Goal: Task Accomplishment & Management: Manage account settings

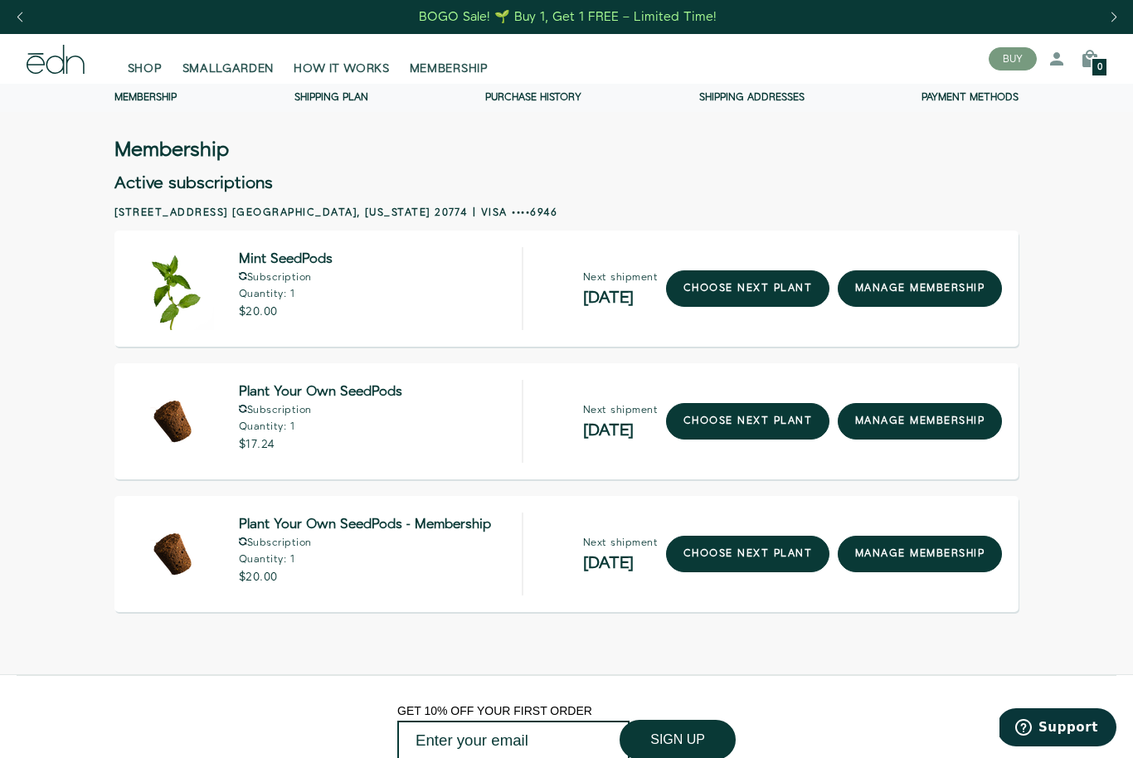
click at [954, 293] on link "manage membership" at bounding box center [920, 288] width 164 height 36
click at [937, 430] on link "manage membership" at bounding box center [920, 421] width 164 height 36
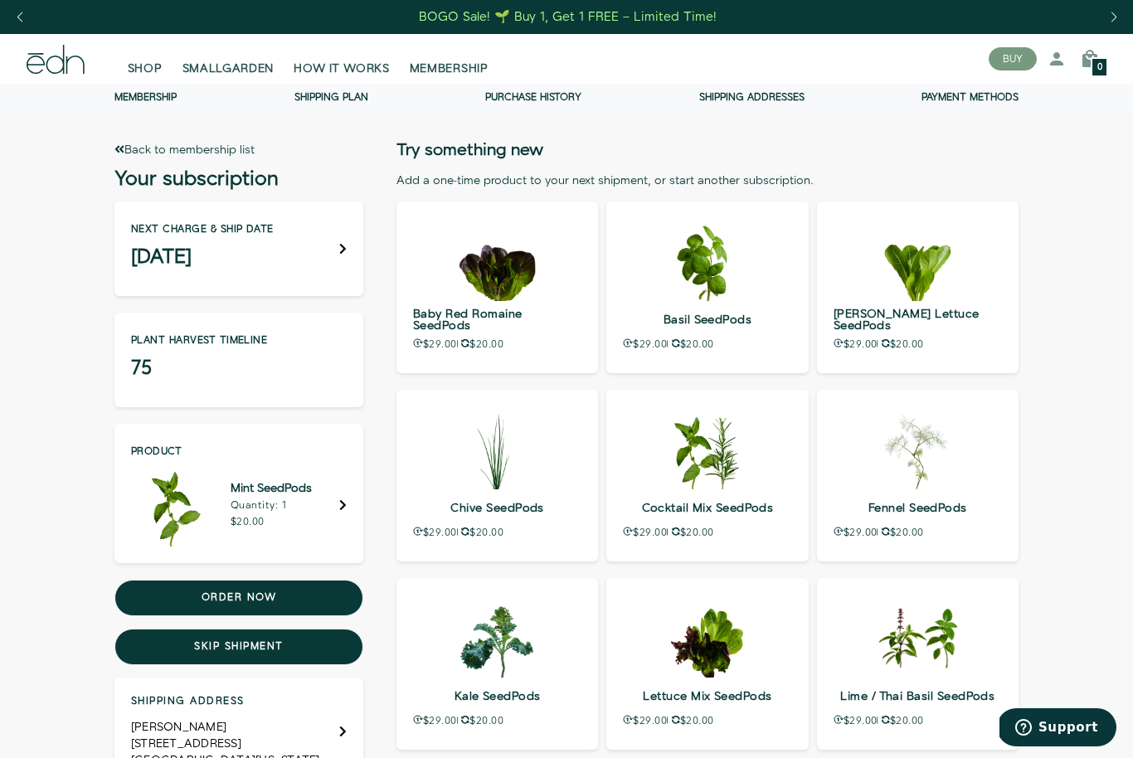
click at [318, 649] on button "Skip shipment" at bounding box center [238, 647] width 249 height 36
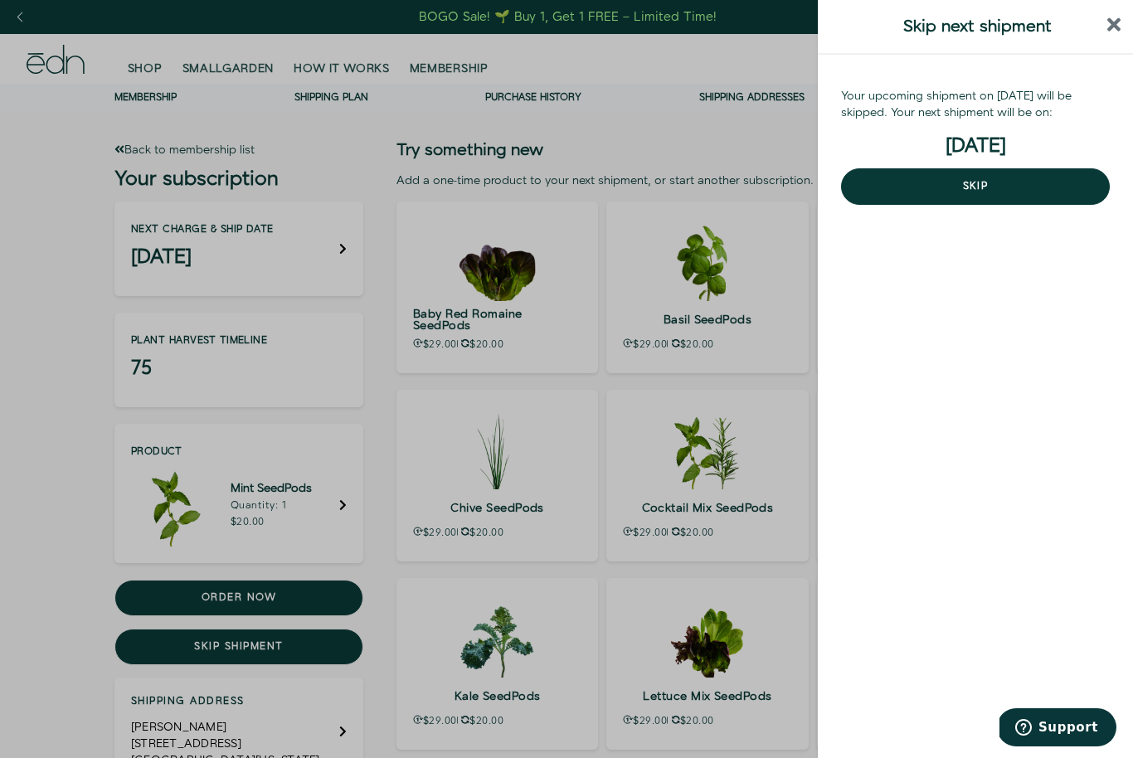
click at [1035, 192] on button "Skip" at bounding box center [975, 186] width 269 height 36
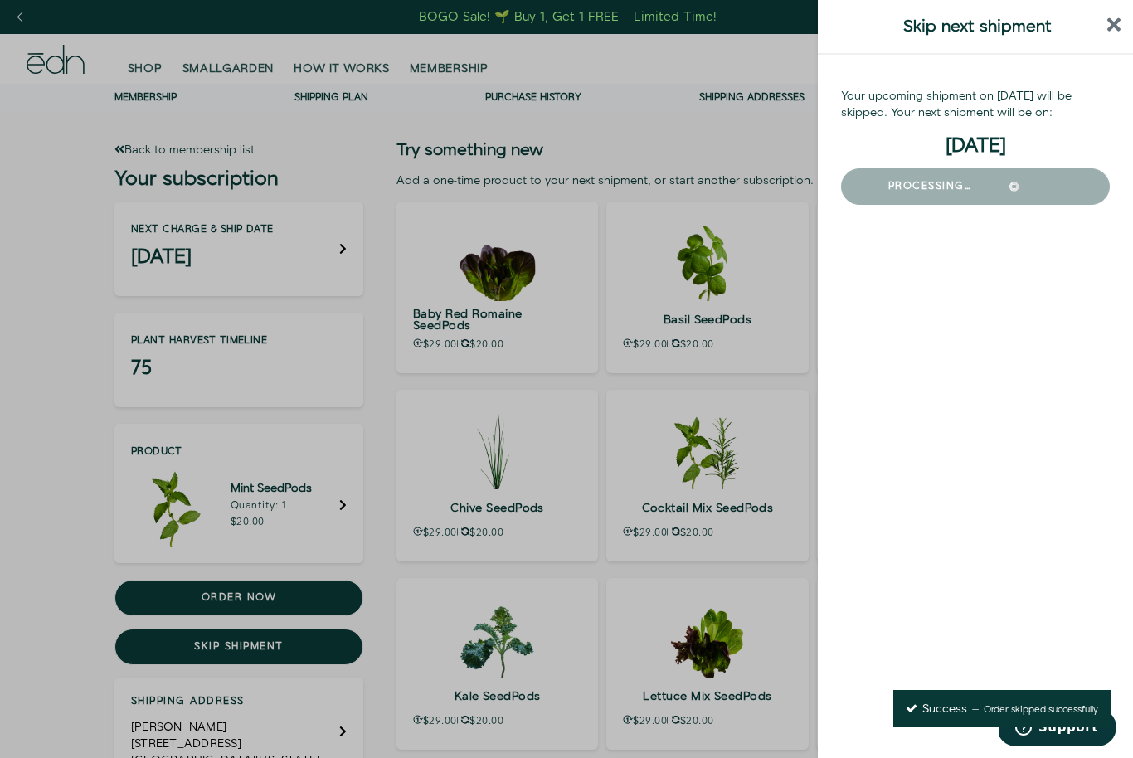
click at [1107, 21] on icon "close sidebar" at bounding box center [1114, 25] width 14 height 20
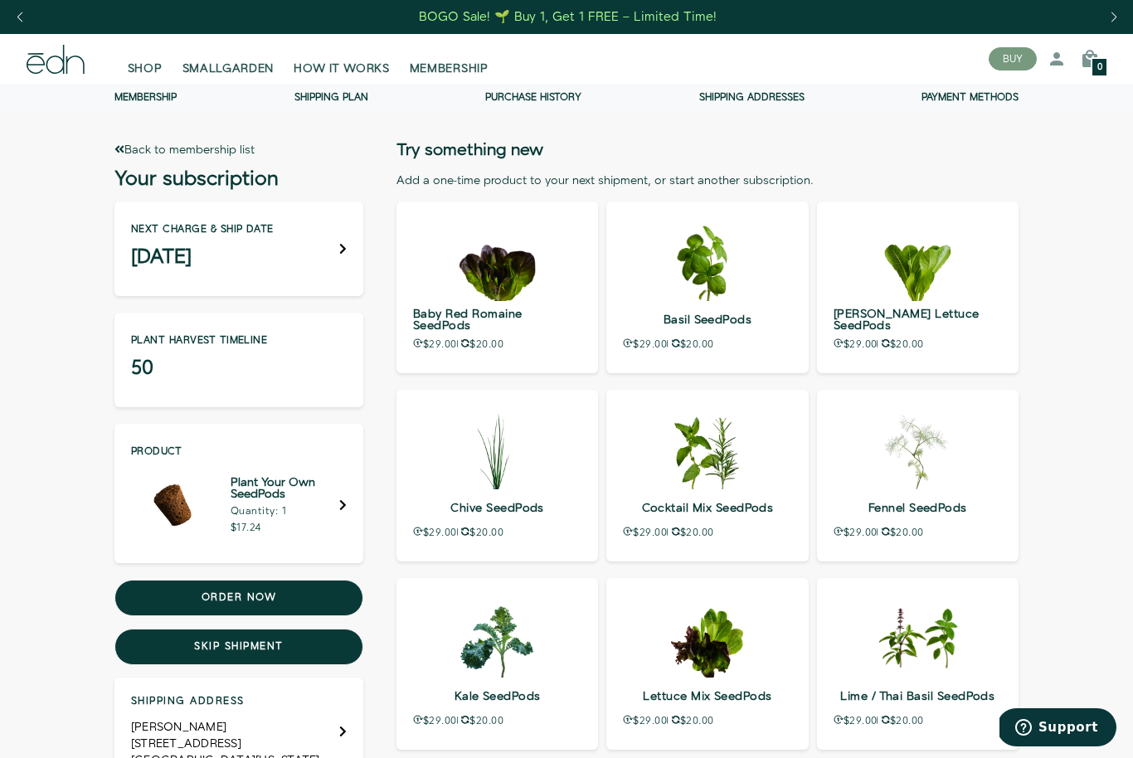
click at [316, 656] on button "Skip shipment" at bounding box center [238, 647] width 249 height 36
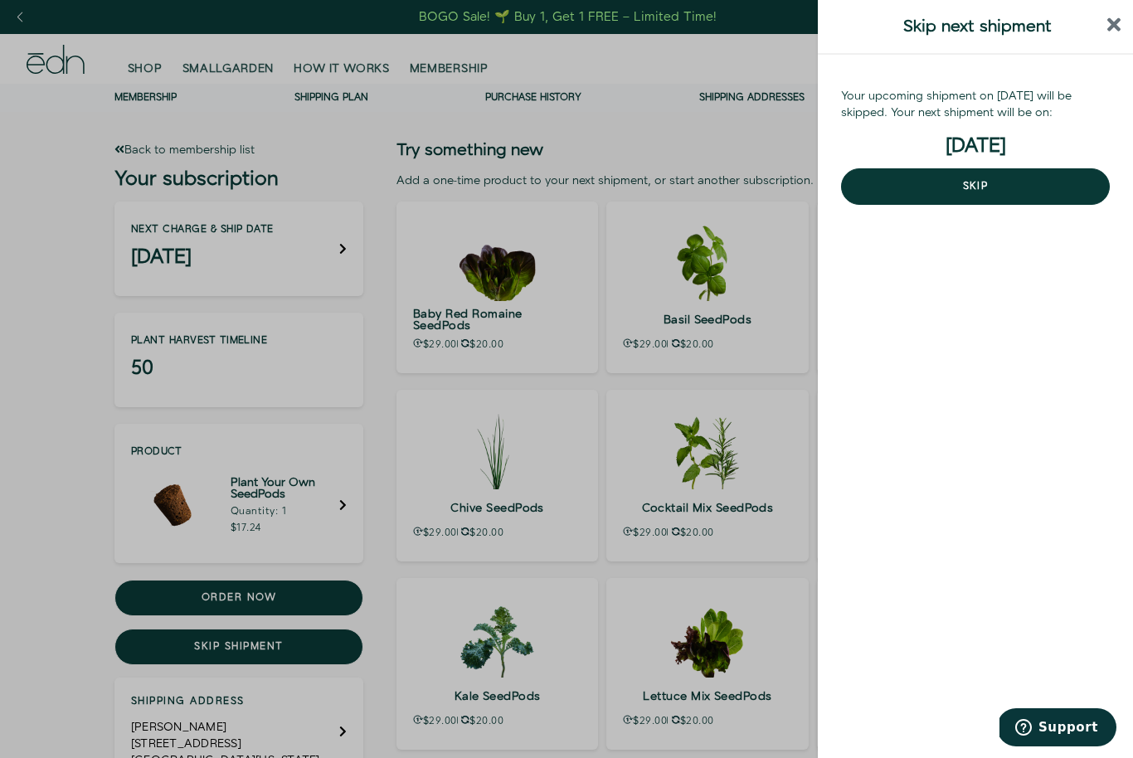
click at [1047, 189] on button "Skip" at bounding box center [975, 186] width 269 height 36
